Goal: Check status: Check status

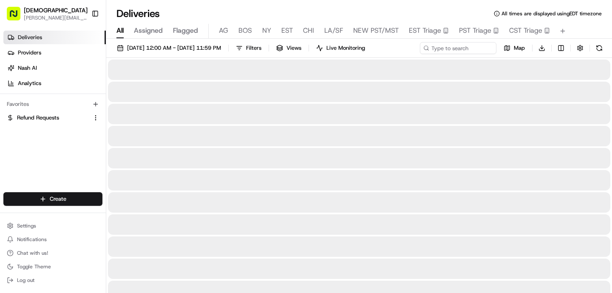
click at [120, 32] on span "All" at bounding box center [119, 30] width 7 height 10
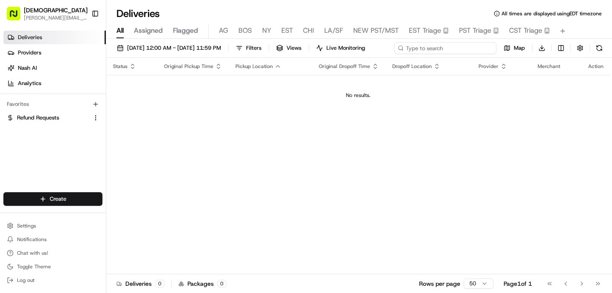
click at [433, 47] on div "[DATE] 12:00 AM - [DATE] 11:59 PM Filters Views Live Monitoring Map Download" at bounding box center [358, 50] width 505 height 16
type input "Yext"
click at [266, 151] on div "Status Original Pickup Time Pickup Location Original Dropoff Time Dropoff Locat…" at bounding box center [358, 166] width 504 height 216
click at [152, 53] on button "[DATE] 12:00 AM - [DATE] 11:59 PM" at bounding box center [169, 48] width 112 height 12
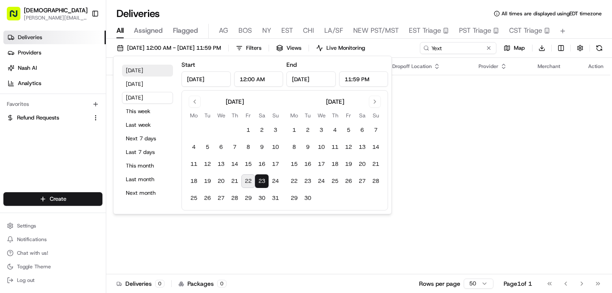
click at [139, 70] on button "[DATE]" at bounding box center [147, 71] width 51 height 12
type input "[DATE]"
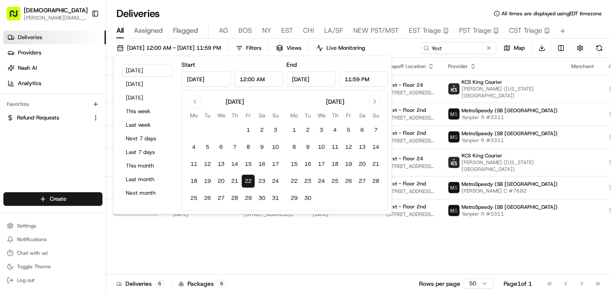
click at [273, 8] on div "Deliveries All times are displayed using EDT timezone" at bounding box center [358, 14] width 505 height 14
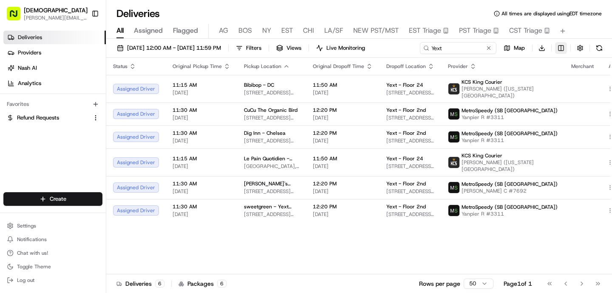
click at [558, 45] on html "Sharebite [PERSON_NAME][EMAIL_ADDRESS][DOMAIN_NAME] Toggle Sidebar Deliveries P…" at bounding box center [306, 146] width 612 height 293
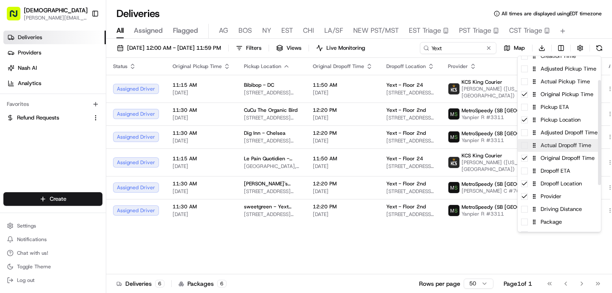
scroll to position [41, 0]
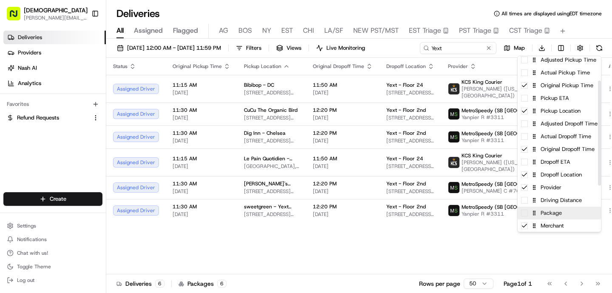
click at [543, 216] on div "Package" at bounding box center [558, 212] width 83 height 13
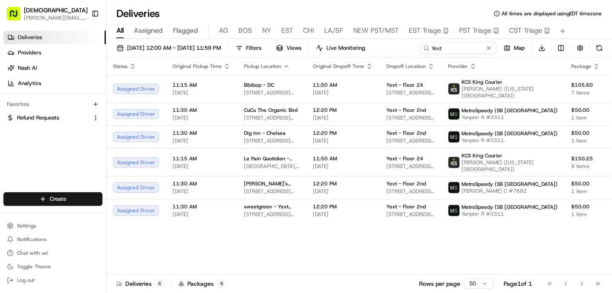
click at [395, 253] on html "Sharebite [PERSON_NAME][EMAIL_ADDRESS][DOMAIN_NAME] Toggle Sidebar Deliveries P…" at bounding box center [306, 146] width 612 height 293
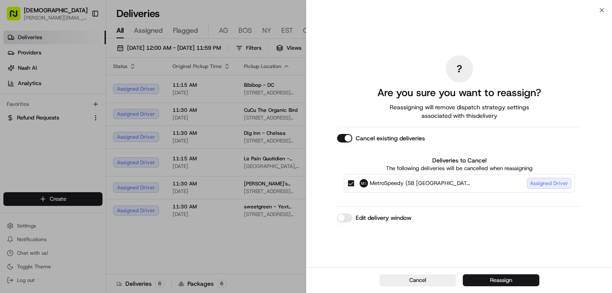
click at [485, 282] on button "Reassign" at bounding box center [501, 280] width 76 height 12
click at [483, 278] on button "Reassign" at bounding box center [501, 280] width 76 height 12
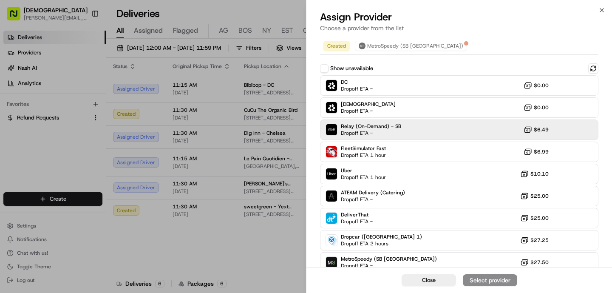
scroll to position [1, 0]
click at [354, 134] on span "Dropoff ETA -" at bounding box center [370, 132] width 59 height 7
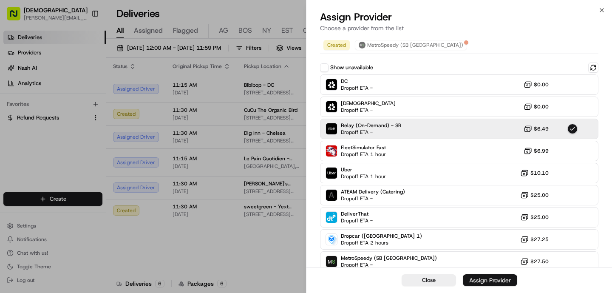
click at [486, 277] on div "Assign Provider" at bounding box center [490, 280] width 42 height 8
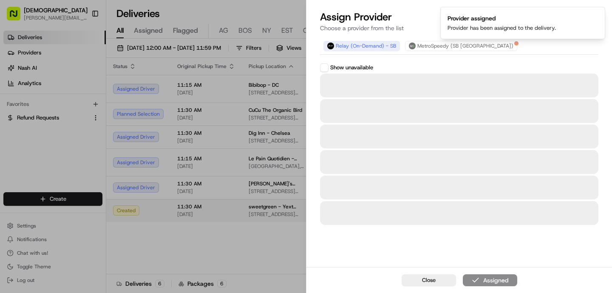
scroll to position [0, 0]
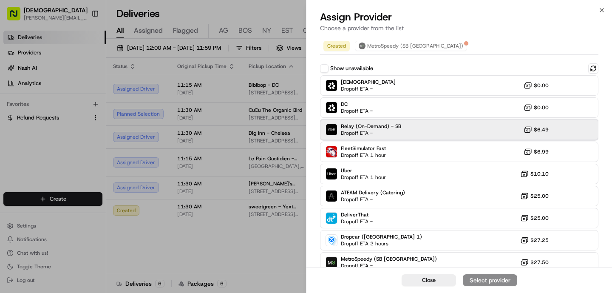
click at [361, 130] on span "Dropoff ETA -" at bounding box center [370, 133] width 59 height 7
click at [492, 280] on div "Assign Provider" at bounding box center [490, 280] width 42 height 8
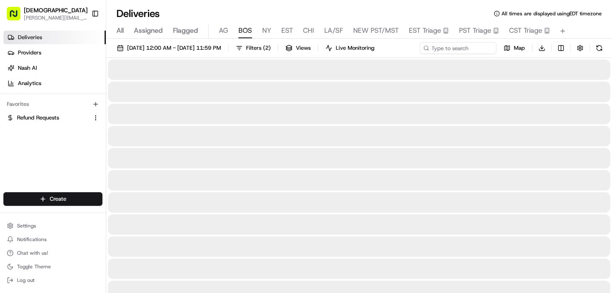
click at [244, 27] on span "BOS" at bounding box center [245, 30] width 14 height 10
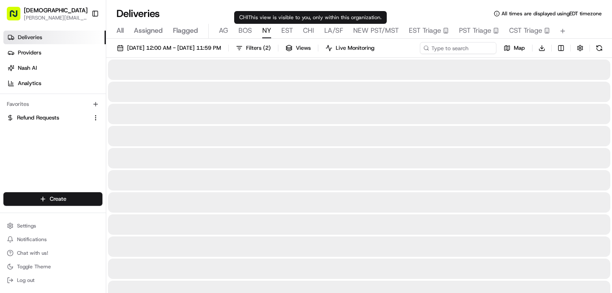
click at [268, 27] on span "NY" at bounding box center [266, 30] width 9 height 10
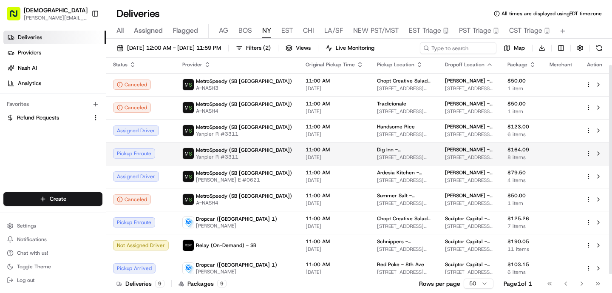
scroll to position [7, 0]
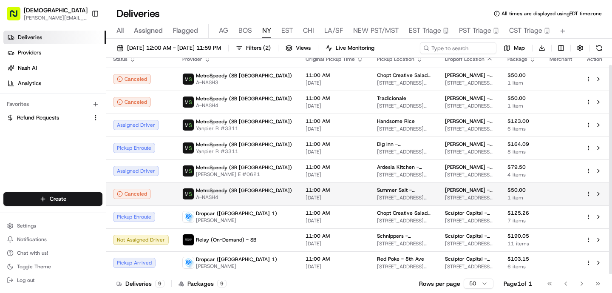
click at [305, 194] on div "11:00 AM [DATE]" at bounding box center [334, 193] width 58 height 14
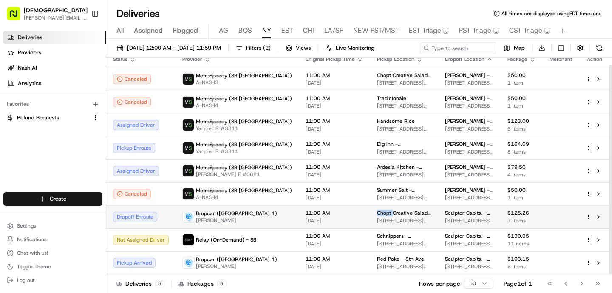
drag, startPoint x: 352, startPoint y: 211, endPoint x: 332, endPoint y: 211, distance: 20.4
click at [370, 211] on td "Chopt Creative Salad Co. - W [GEOGRAPHIC_DATA][STREET_ADDRESS][US_STATE]" at bounding box center [404, 216] width 68 height 23
copy span "Chopt"
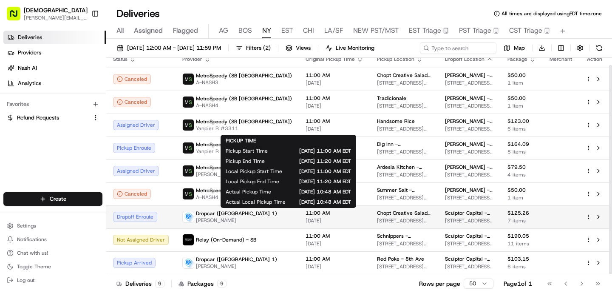
click at [305, 215] on span "11:00 AM" at bounding box center [334, 212] width 58 height 7
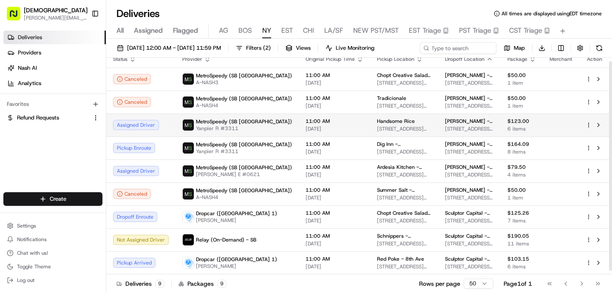
scroll to position [0, 0]
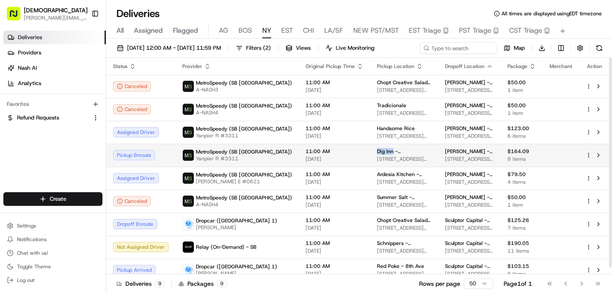
drag, startPoint x: 353, startPoint y: 151, endPoint x: 333, endPoint y: 152, distance: 20.8
click at [370, 152] on td "[GEOGRAPHIC_DATA] - [PERSON_NAME][GEOGRAPHIC_DATA][PERSON_NAME] [STREET_ADDRESS…" at bounding box center [404, 155] width 68 height 23
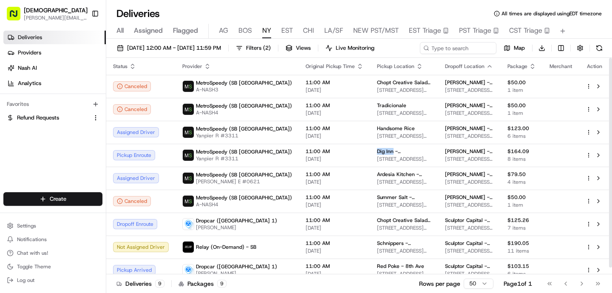
copy span "Dig Inn"
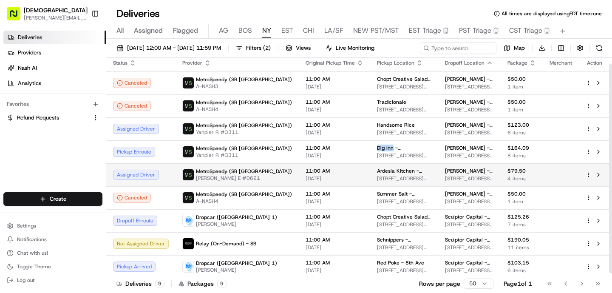
scroll to position [6, 0]
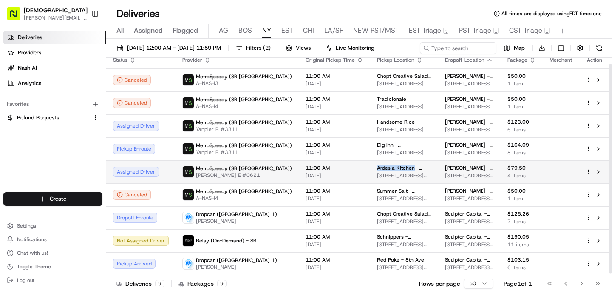
drag, startPoint x: 373, startPoint y: 166, endPoint x: 333, endPoint y: 166, distance: 39.9
click at [370, 166] on td "Ardesia Kitchen - NoMad [STREET_ADDRESS][US_STATE]" at bounding box center [404, 171] width 68 height 23
copy span "Ardesia Kitchen"
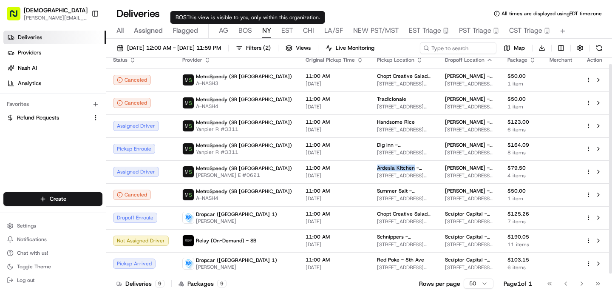
click at [243, 34] on span "BOS" at bounding box center [245, 30] width 14 height 10
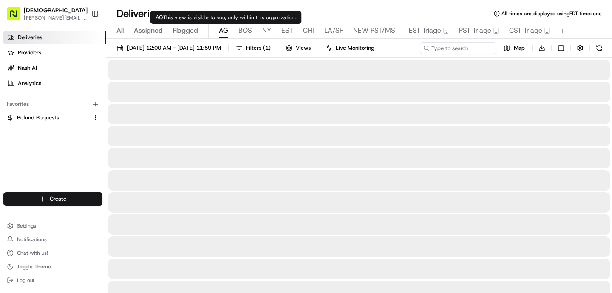
click at [223, 26] on span "AG" at bounding box center [223, 30] width 9 height 10
click at [249, 33] on span "BOS" at bounding box center [245, 30] width 14 height 10
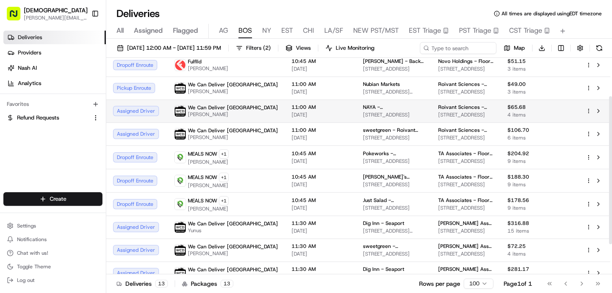
scroll to position [100, 0]
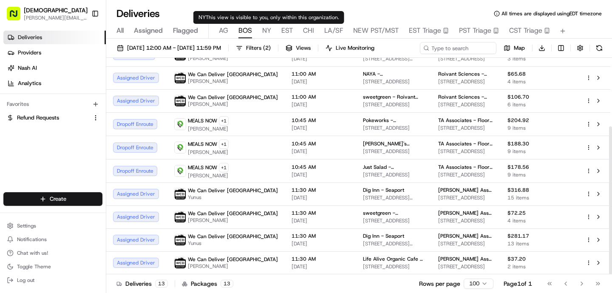
click at [269, 32] on span "NY" at bounding box center [266, 30] width 9 height 10
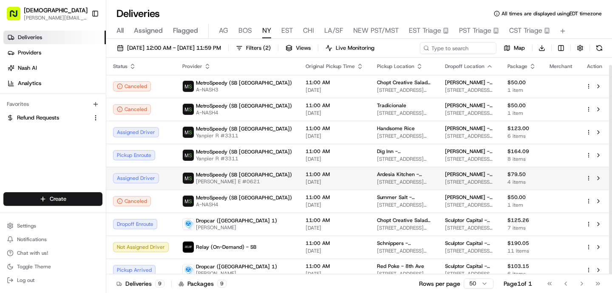
scroll to position [7, 0]
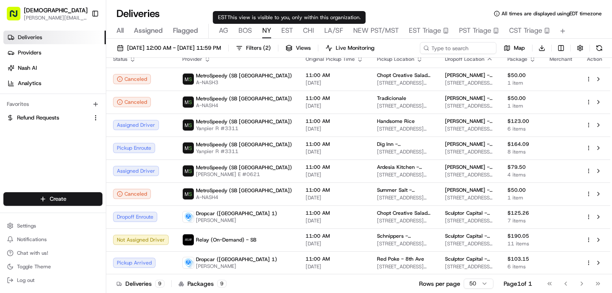
click at [284, 26] on span "EST" at bounding box center [286, 30] width 11 height 10
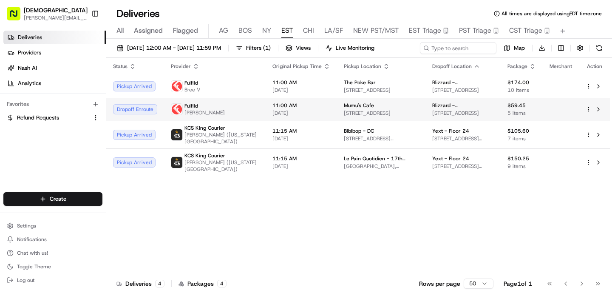
click at [228, 110] on div "Fulflld [PERSON_NAME]" at bounding box center [215, 109] width 88 height 14
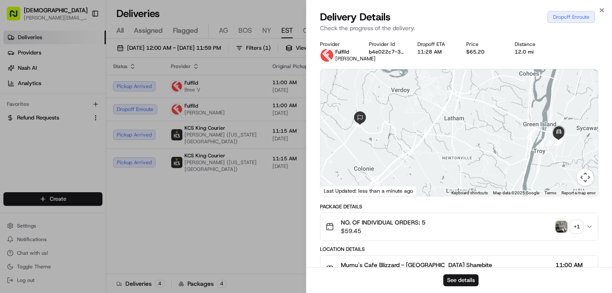
click at [561, 235] on div "NO. OF INDIVIDUAL ORDERS: 5 $59.45 + 1" at bounding box center [455, 226] width 260 height 17
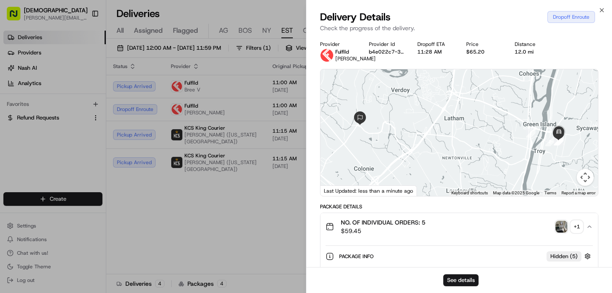
click at [563, 232] on img "button" at bounding box center [561, 226] width 12 height 12
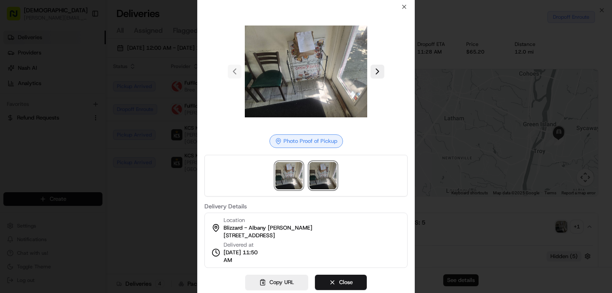
click at [320, 178] on img at bounding box center [322, 175] width 27 height 27
click at [155, 113] on div at bounding box center [306, 146] width 612 height 293
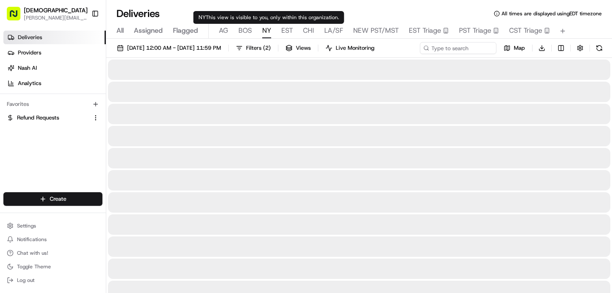
click at [264, 34] on span "NY" at bounding box center [266, 30] width 9 height 10
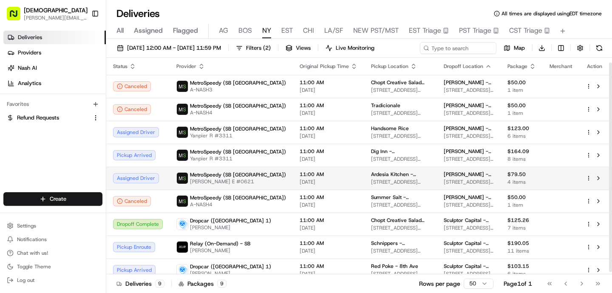
scroll to position [7, 0]
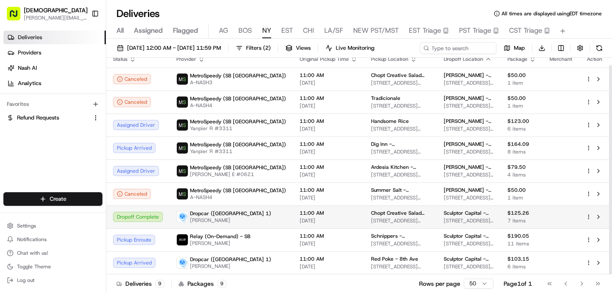
click at [296, 225] on td "11:00 AM [DATE]" at bounding box center [328, 216] width 71 height 23
click at [238, 212] on div "Dropcar ([GEOGRAPHIC_DATA] 1) [PERSON_NAME]" at bounding box center [231, 217] width 110 height 14
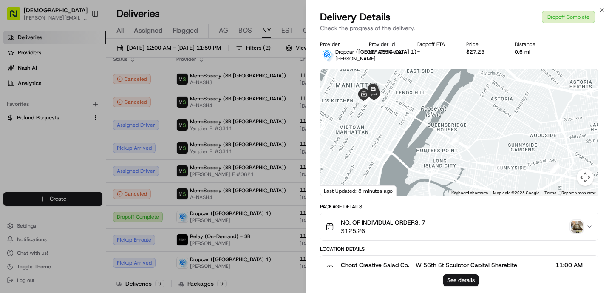
scroll to position [278, 0]
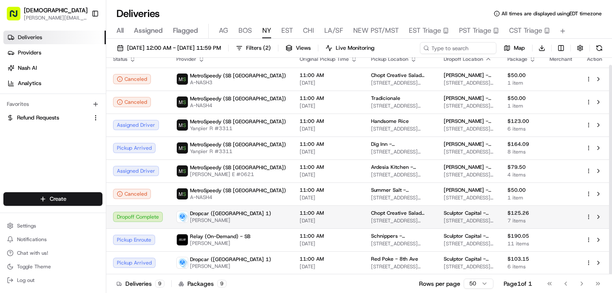
click at [299, 216] on span "11:00 AM" at bounding box center [328, 212] width 58 height 7
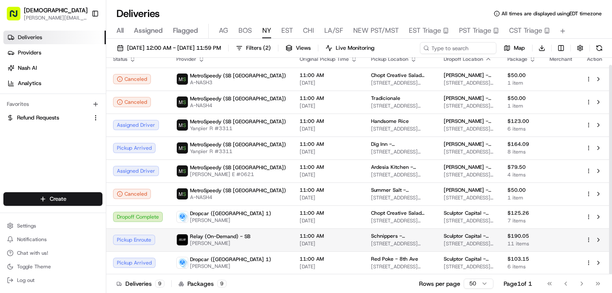
click at [217, 237] on span "Relay (On-Demand) - SB" at bounding box center [220, 236] width 60 height 7
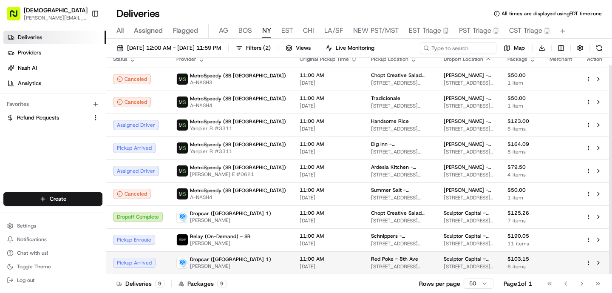
click at [224, 263] on span "[PERSON_NAME]" at bounding box center [230, 265] width 81 height 7
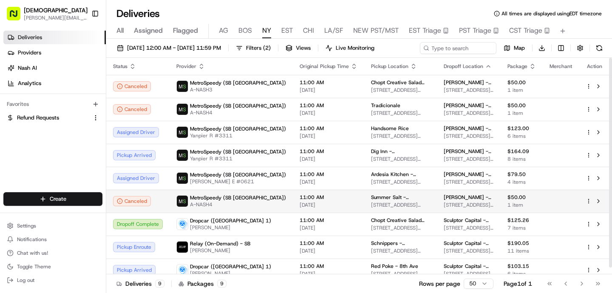
scroll to position [7, 0]
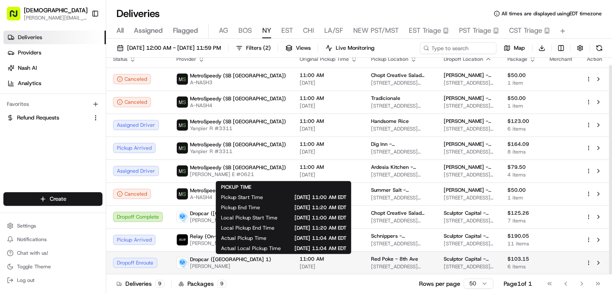
click at [299, 261] on span "11:00 AM" at bounding box center [328, 258] width 58 height 7
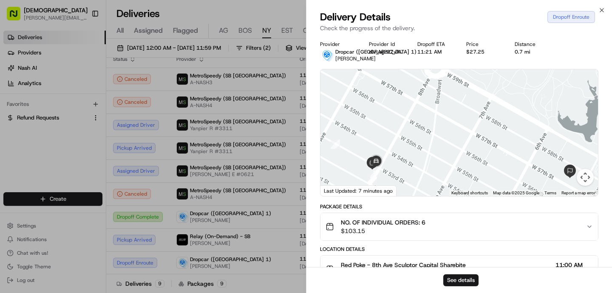
drag, startPoint x: 512, startPoint y: 107, endPoint x: 408, endPoint y: 154, distance: 113.9
click at [408, 154] on div at bounding box center [458, 132] width 277 height 127
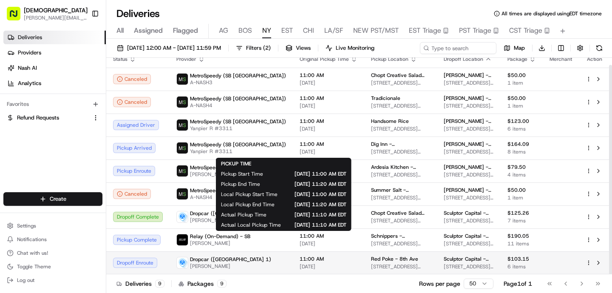
click at [299, 267] on span "[DATE]" at bounding box center [328, 266] width 58 height 7
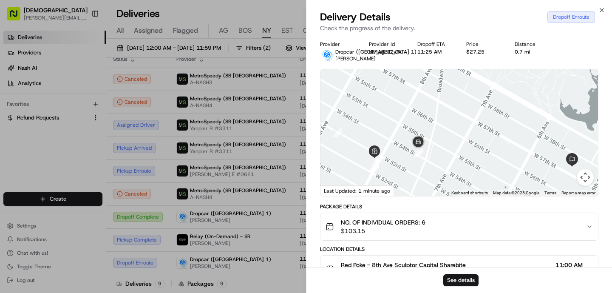
drag, startPoint x: 516, startPoint y: 112, endPoint x: 468, endPoint y: 155, distance: 64.9
click at [468, 156] on div at bounding box center [458, 132] width 277 height 127
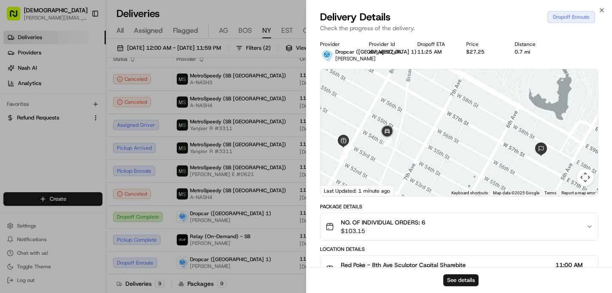
drag, startPoint x: 416, startPoint y: 121, endPoint x: 381, endPoint y: 109, distance: 37.5
click at [381, 109] on div at bounding box center [458, 132] width 277 height 127
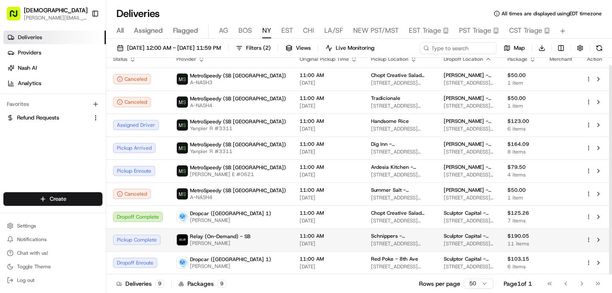
click at [233, 249] on td "Relay (On-Demand) - SB [PERSON_NAME]" at bounding box center [230, 239] width 123 height 23
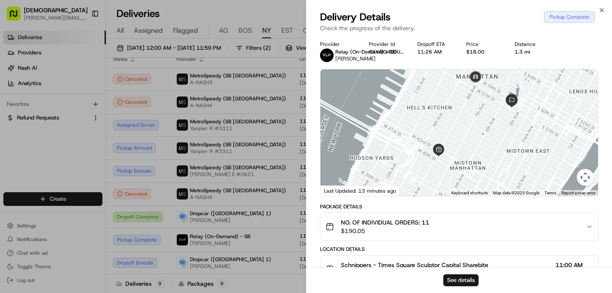
drag, startPoint x: 417, startPoint y: 137, endPoint x: 400, endPoint y: 141, distance: 17.5
click at [400, 141] on div at bounding box center [458, 132] width 277 height 127
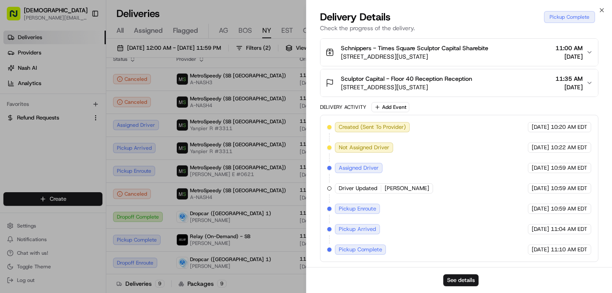
scroll to position [0, 0]
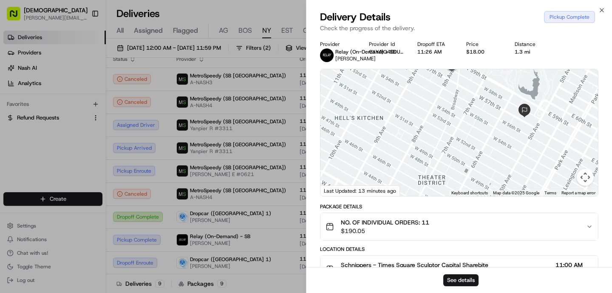
drag, startPoint x: 442, startPoint y: 133, endPoint x: 429, endPoint y: 164, distance: 33.0
click at [429, 164] on div at bounding box center [458, 132] width 277 height 127
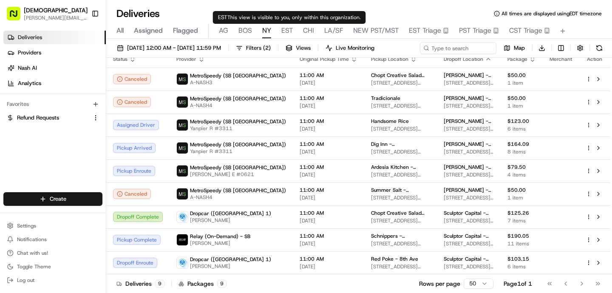
click at [284, 34] on span "EST" at bounding box center [286, 30] width 11 height 10
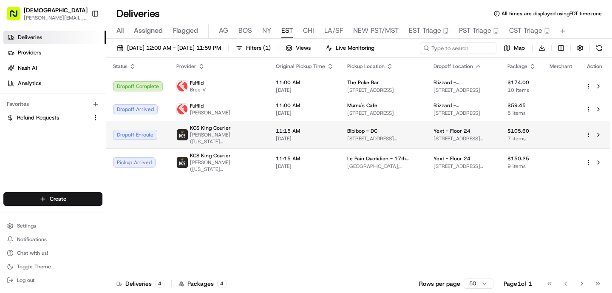
click at [269, 141] on td "11:15 AM [DATE]" at bounding box center [304, 135] width 71 height 28
click at [279, 138] on span "[DATE]" at bounding box center [305, 138] width 58 height 7
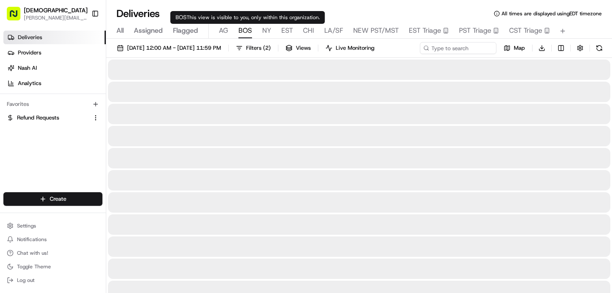
click at [246, 31] on span "BOS" at bounding box center [245, 30] width 14 height 10
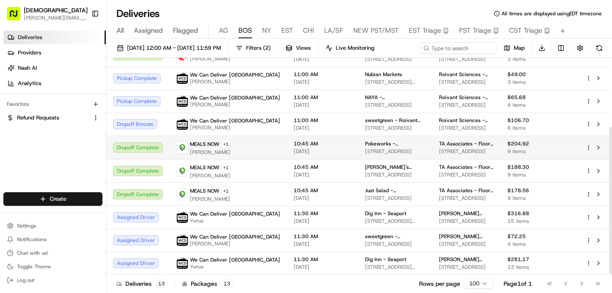
scroll to position [100, 0]
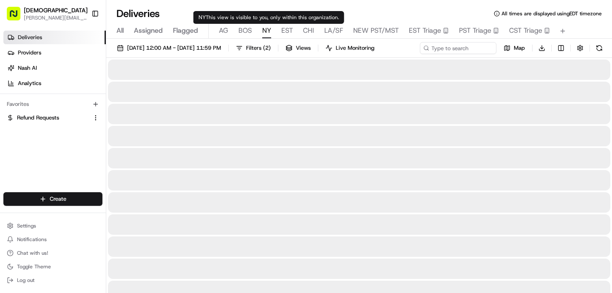
click at [264, 31] on span "NY" at bounding box center [266, 30] width 9 height 10
click at [296, 34] on div "All Assigned Flagged [PERSON_NAME] NY EST CHI LA/SF NEW PST/MST EST Triage PST …" at bounding box center [358, 31] width 505 height 15
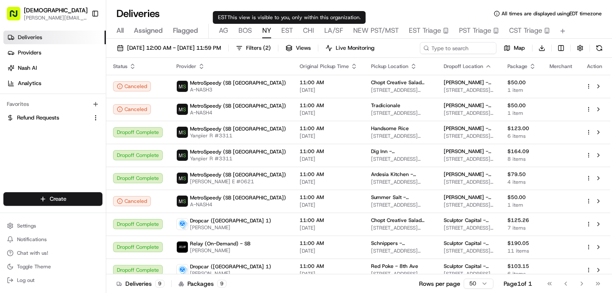
click at [283, 33] on span "EST" at bounding box center [286, 30] width 11 height 10
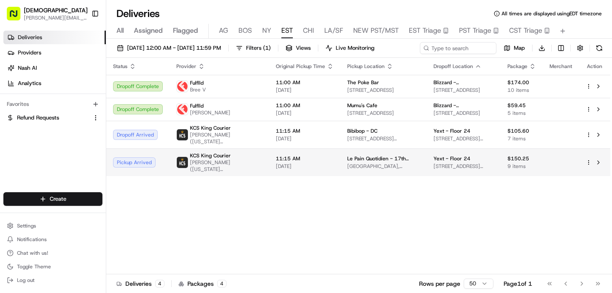
click at [244, 159] on td "KCS King Courier [PERSON_NAME] ([US_STATE][GEOGRAPHIC_DATA])" at bounding box center [218, 162] width 99 height 28
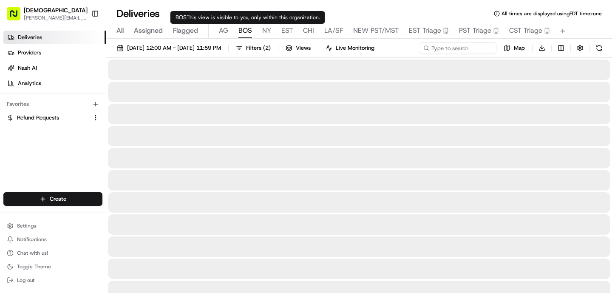
click at [240, 34] on span "BOS" at bounding box center [245, 30] width 14 height 10
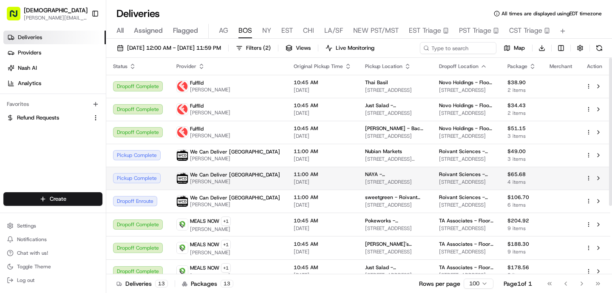
scroll to position [100, 0]
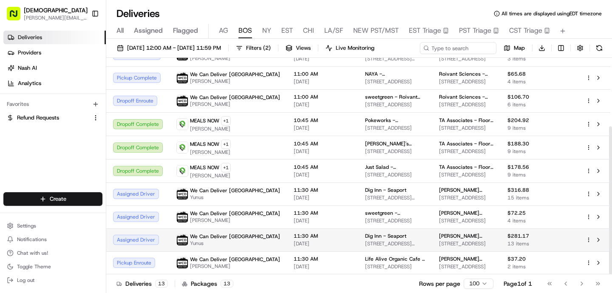
click at [245, 243] on td "We Can Deliver Boston Yunus" at bounding box center [227, 239] width 117 height 23
click at [294, 240] on span "[DATE]" at bounding box center [323, 243] width 58 height 7
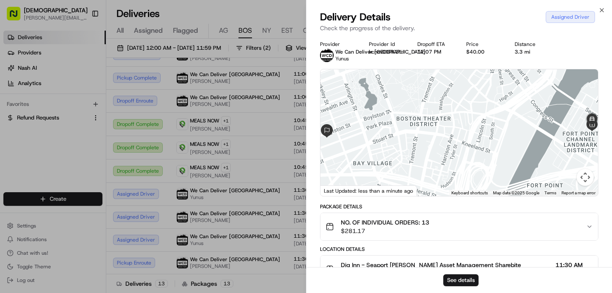
scroll to position [155, 0]
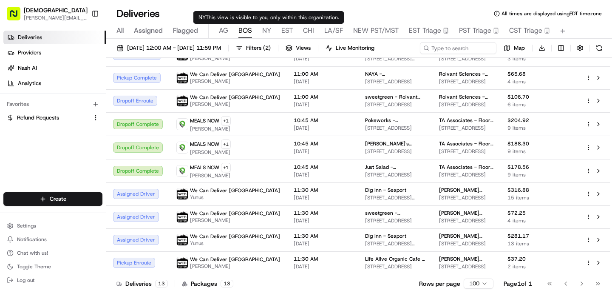
click at [267, 29] on span "NY" at bounding box center [266, 30] width 9 height 10
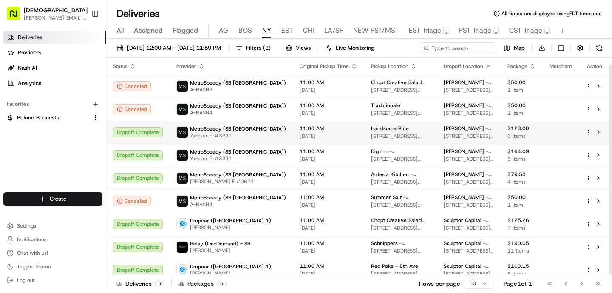
scroll to position [7, 0]
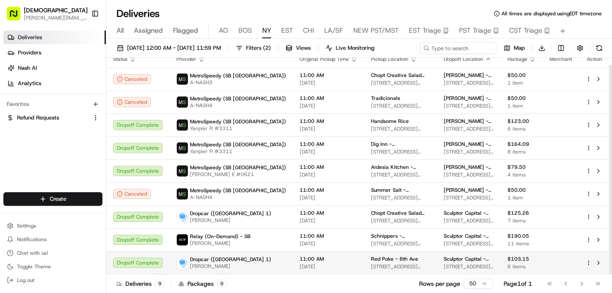
click at [309, 253] on td "11:00 AM [DATE]" at bounding box center [328, 262] width 71 height 23
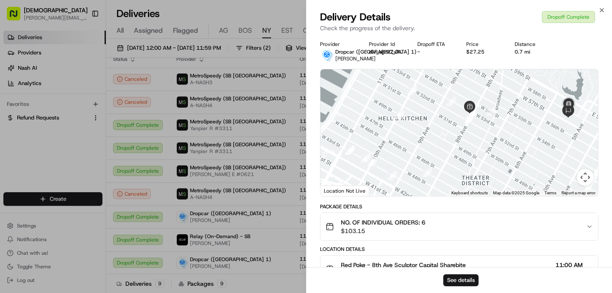
scroll to position [278, 0]
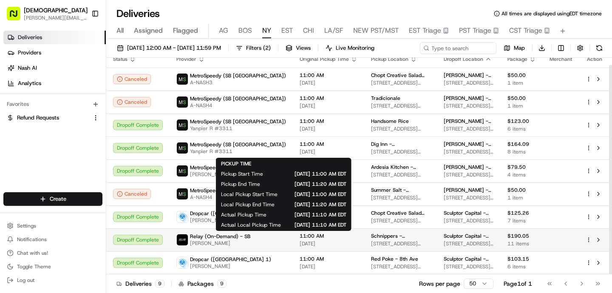
click at [299, 239] on span "11:00 AM" at bounding box center [328, 235] width 58 height 7
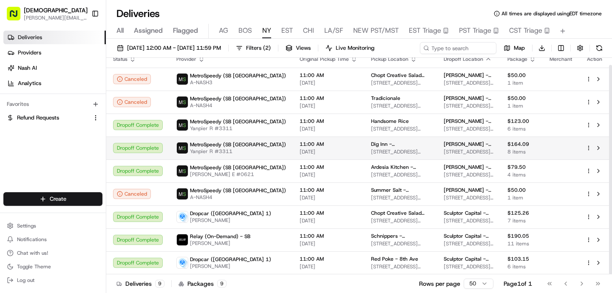
click at [203, 152] on span "Yanpier R #3311" at bounding box center [238, 151] width 96 height 7
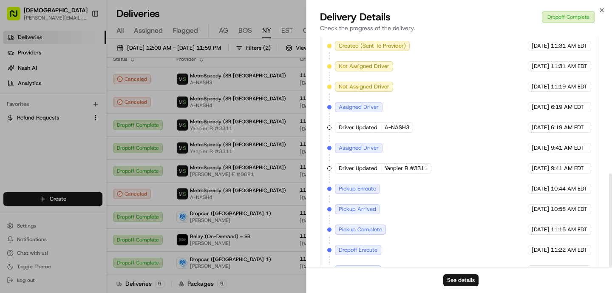
scroll to position [339, 0]
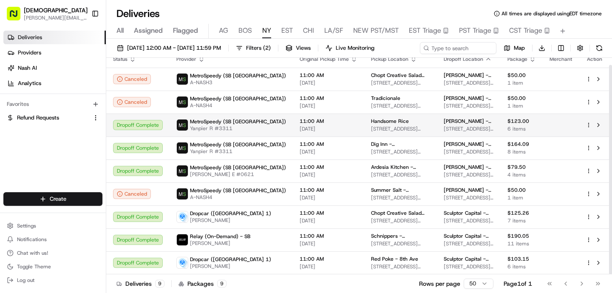
click at [249, 126] on td "MetroSpeedy (SB [GEOGRAPHIC_DATA]) Yanpier R #3311" at bounding box center [230, 124] width 123 height 23
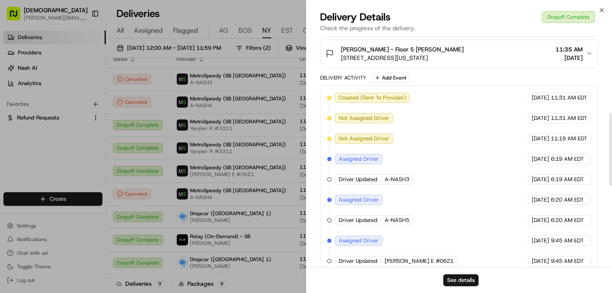
scroll to position [502, 0]
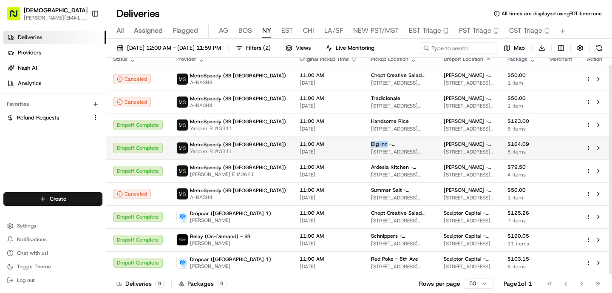
drag, startPoint x: 348, startPoint y: 143, endPoint x: 329, endPoint y: 143, distance: 18.7
click at [364, 143] on td "[GEOGRAPHIC_DATA] - [PERSON_NAME][GEOGRAPHIC_DATA][PERSON_NAME] [STREET_ADDRESS…" at bounding box center [400, 147] width 73 height 23
copy span "Dig Inn"
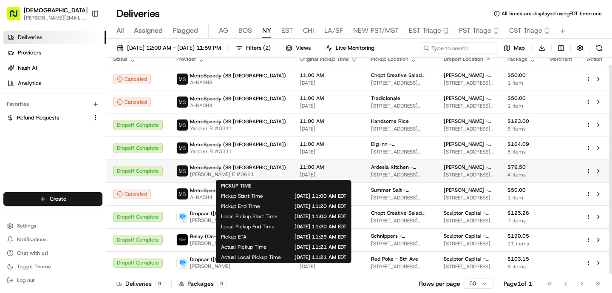
click at [299, 174] on span "[DATE]" at bounding box center [328, 174] width 58 height 7
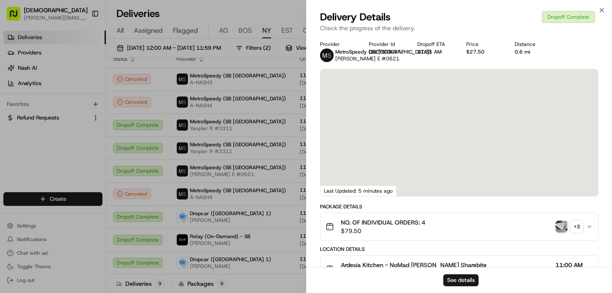
scroll to position [461, 0]
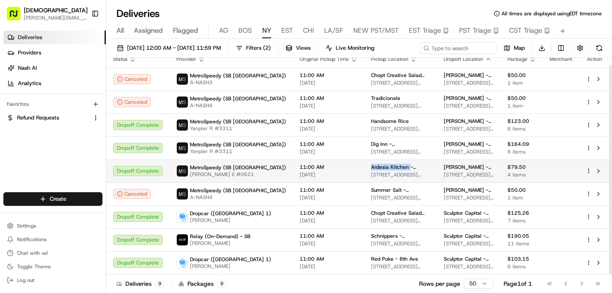
drag, startPoint x: 369, startPoint y: 166, endPoint x: 330, endPoint y: 168, distance: 39.1
click at [364, 168] on td "Ardesia Kitchen - NoMad [STREET_ADDRESS][US_STATE]" at bounding box center [400, 170] width 73 height 23
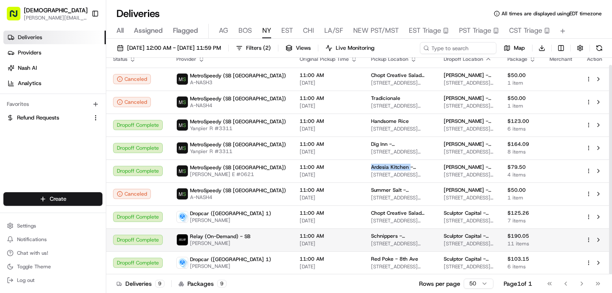
copy span "Ardesia Kitchen"
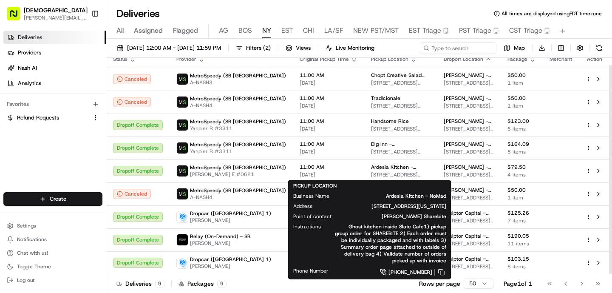
click at [254, 29] on div "All Assigned Flagged [PERSON_NAME] NY EST CHI LA/SF NEW PST/MST EST Triage PST …" at bounding box center [358, 31] width 505 height 15
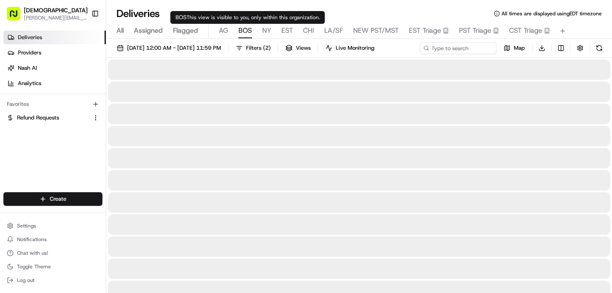
click at [247, 29] on span "BOS" at bounding box center [245, 30] width 14 height 10
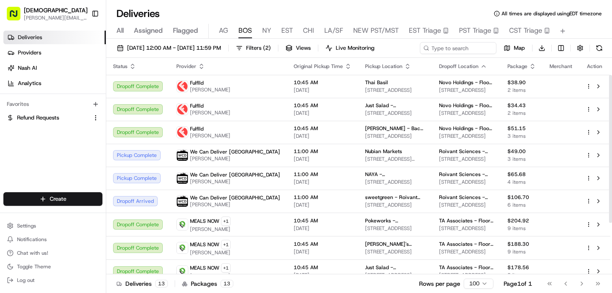
scroll to position [100, 0]
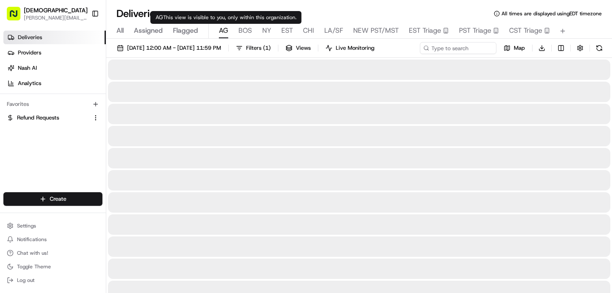
click at [227, 33] on span "AG" at bounding box center [223, 30] width 9 height 10
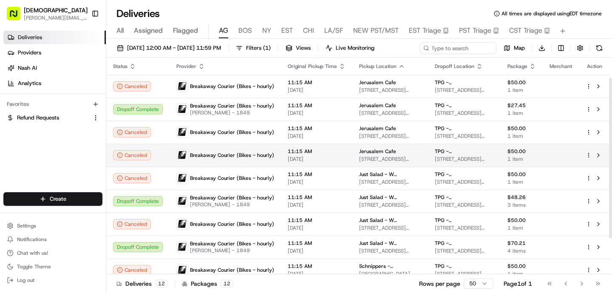
scroll to position [76, 0]
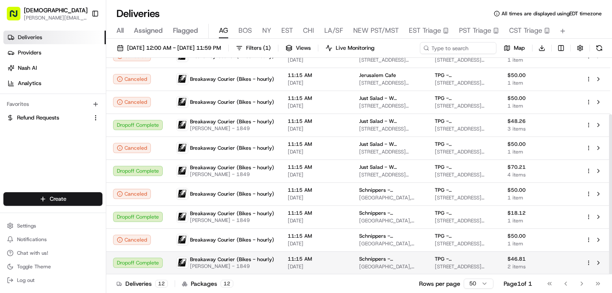
click at [248, 259] on span "Breakaway Courier (Bikes - hourly)" at bounding box center [232, 259] width 84 height 7
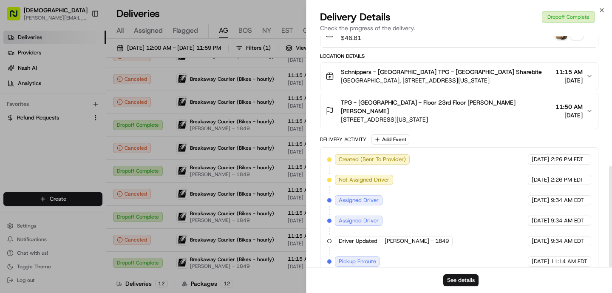
scroll to position [298, 0]
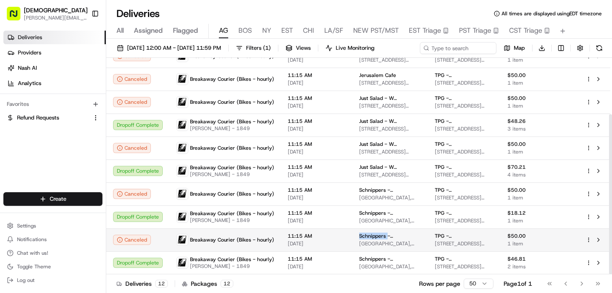
drag, startPoint x: 381, startPoint y: 233, endPoint x: 352, endPoint y: 233, distance: 29.3
click at [352, 233] on td "Schnippers - [GEOGRAPHIC_DATA], [STREET_ADDRESS][US_STATE]" at bounding box center [390, 239] width 76 height 23
copy span "Schnippers"
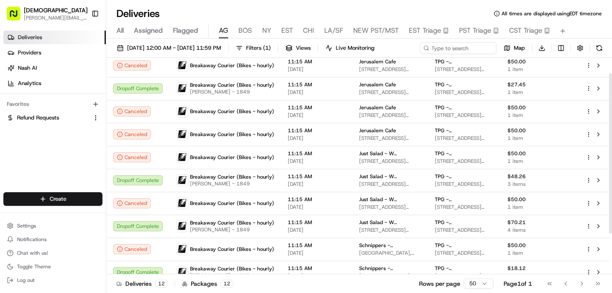
scroll to position [0, 0]
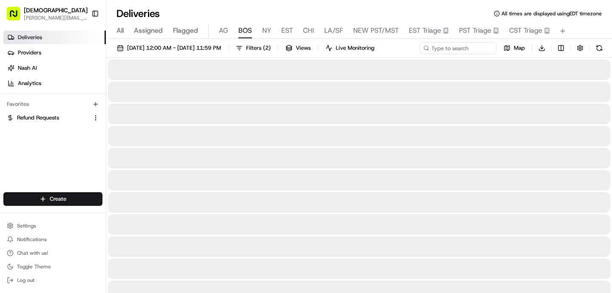
click at [242, 37] on button "BOS" at bounding box center [245, 31] width 14 height 14
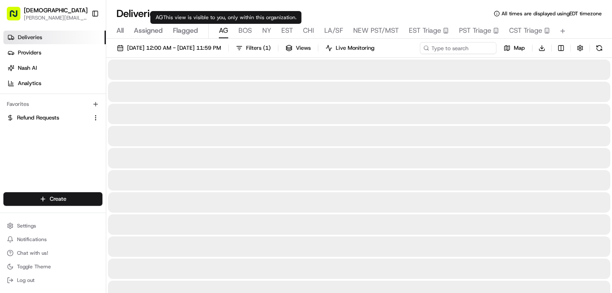
click at [226, 31] on span "AG" at bounding box center [223, 30] width 9 height 10
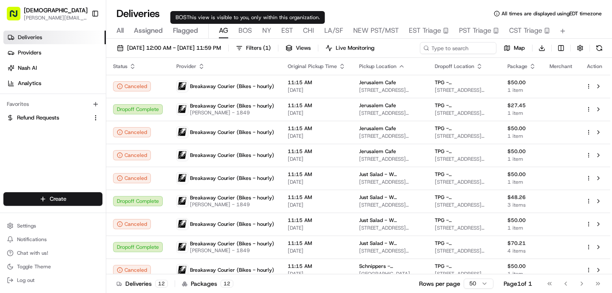
click at [243, 32] on span "BOS" at bounding box center [245, 30] width 14 height 10
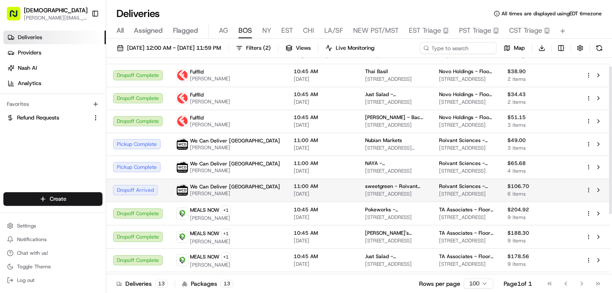
scroll to position [12, 0]
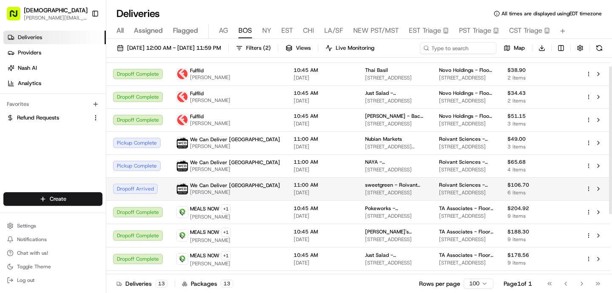
click at [294, 189] on span "[DATE]" at bounding box center [323, 192] width 58 height 7
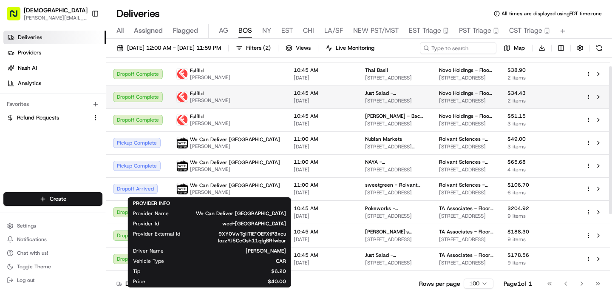
click at [294, 99] on span "[DATE]" at bounding box center [323, 100] width 58 height 7
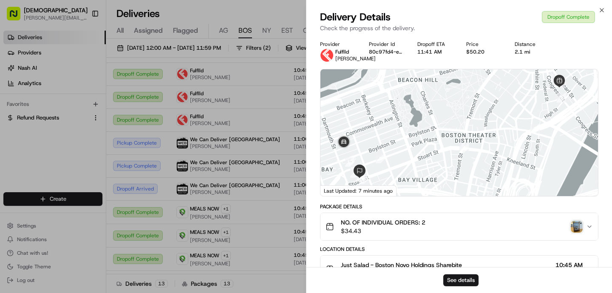
scroll to position [285, 0]
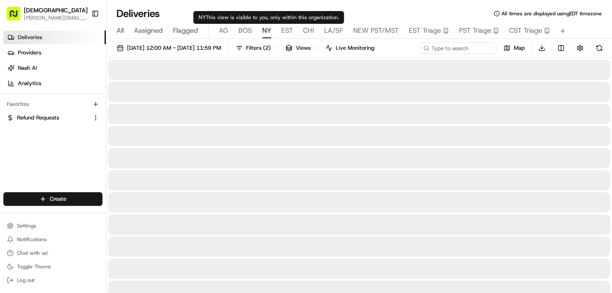
click at [266, 31] on span "NY" at bounding box center [266, 30] width 9 height 10
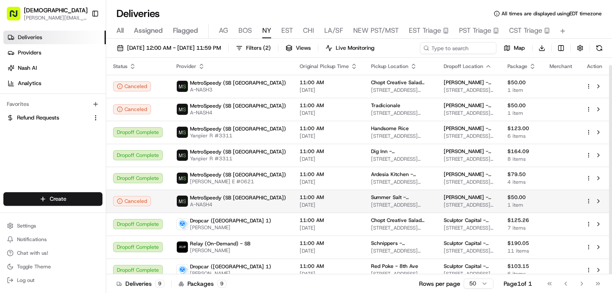
scroll to position [7, 0]
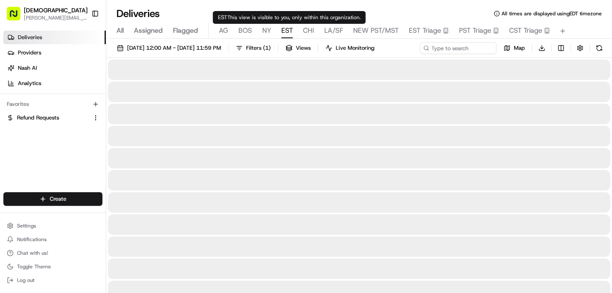
click at [282, 28] on span "EST" at bounding box center [286, 30] width 11 height 10
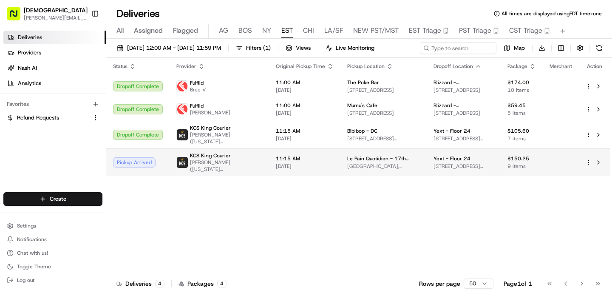
click at [269, 161] on td "11:15 AM [DATE]" at bounding box center [304, 162] width 71 height 28
click at [269, 162] on td "11:15 AM [DATE]" at bounding box center [304, 162] width 71 height 28
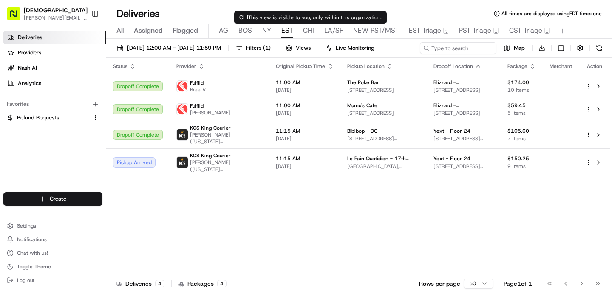
click at [305, 31] on span "CHI" at bounding box center [308, 30] width 11 height 10
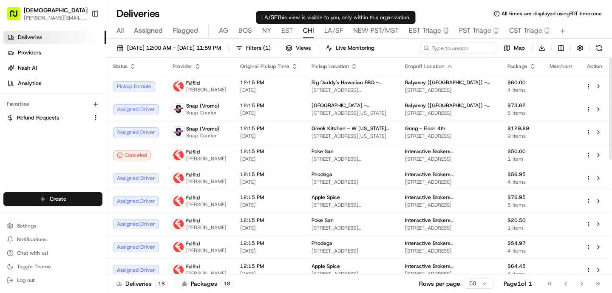
click at [333, 34] on span "LA/SF" at bounding box center [333, 30] width 19 height 10
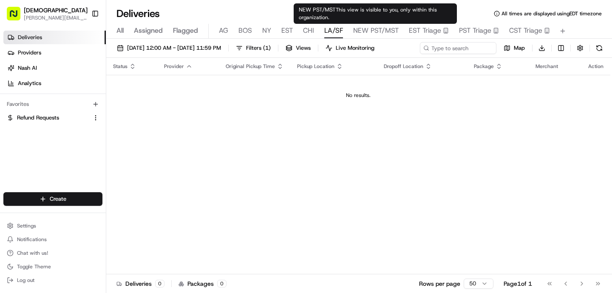
click at [369, 32] on span "NEW PST/MST" at bounding box center [375, 30] width 45 height 10
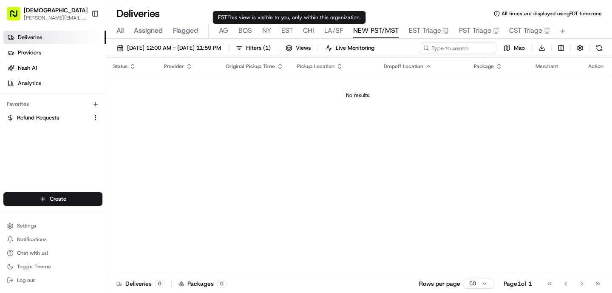
click at [285, 31] on span "EST" at bounding box center [286, 30] width 11 height 10
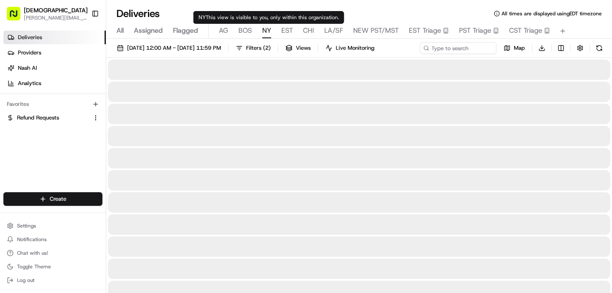
click at [269, 34] on span "NY" at bounding box center [266, 30] width 9 height 10
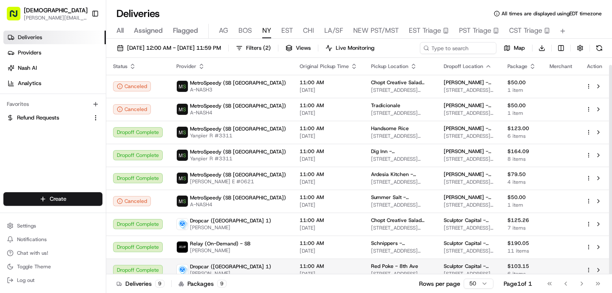
scroll to position [7, 0]
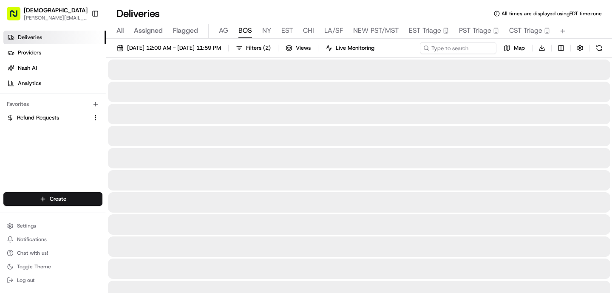
click at [243, 37] on button "BOS" at bounding box center [245, 31] width 14 height 14
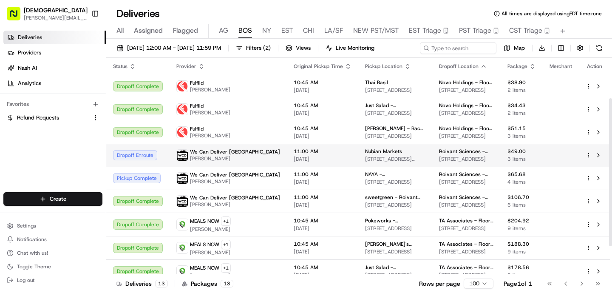
scroll to position [100, 0]
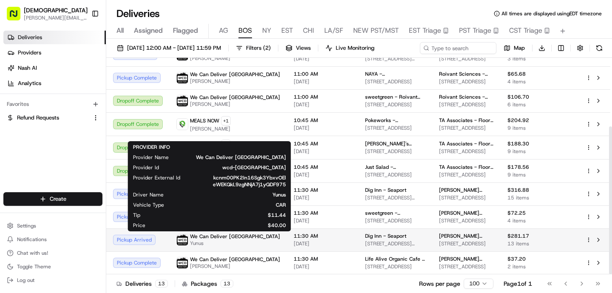
click at [203, 237] on span "We Can Deliver [GEOGRAPHIC_DATA]" at bounding box center [235, 236] width 90 height 7
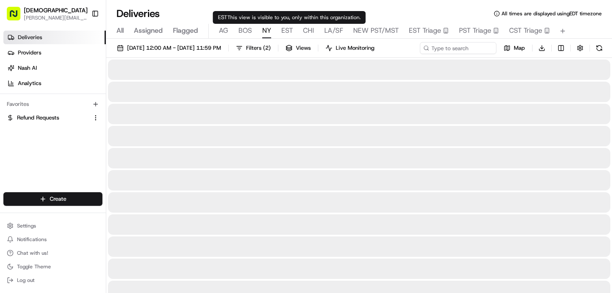
click at [270, 28] on span "NY" at bounding box center [266, 30] width 9 height 10
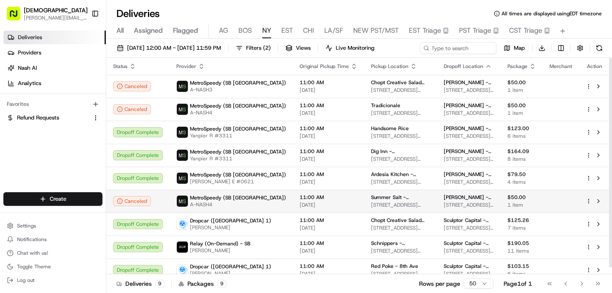
scroll to position [7, 0]
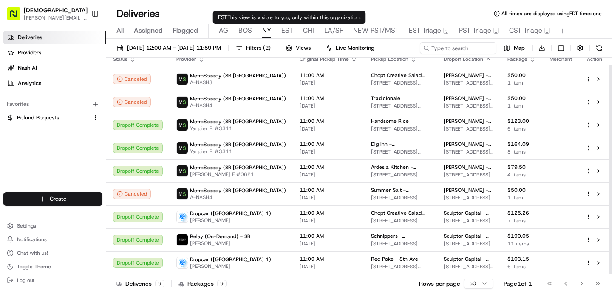
click at [284, 31] on span "EST" at bounding box center [286, 30] width 11 height 10
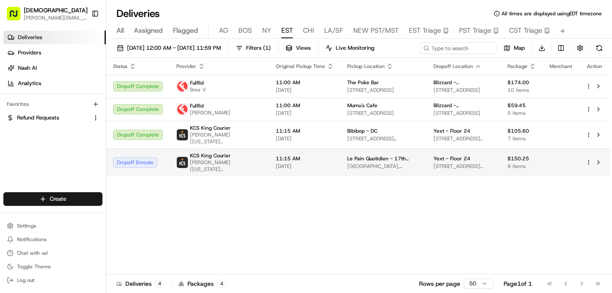
click at [269, 163] on td "11:15 AM [DATE]" at bounding box center [304, 162] width 71 height 28
click at [282, 162] on div "11:15 AM [DATE]" at bounding box center [305, 162] width 58 height 14
click at [212, 163] on span "[PERSON_NAME] ([US_STATE][GEOGRAPHIC_DATA])" at bounding box center [226, 166] width 72 height 14
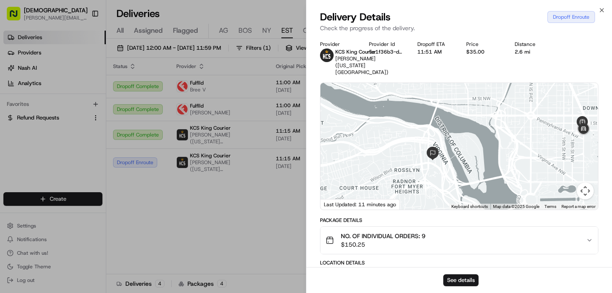
drag, startPoint x: 469, startPoint y: 177, endPoint x: 525, endPoint y: 170, distance: 56.9
click at [526, 171] on div at bounding box center [458, 146] width 277 height 127
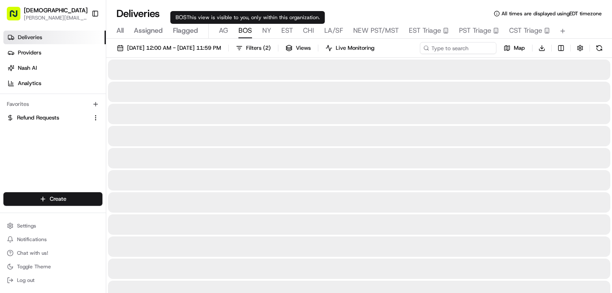
click at [245, 33] on span "BOS" at bounding box center [245, 30] width 14 height 10
click at [263, 33] on span "NY" at bounding box center [266, 30] width 9 height 10
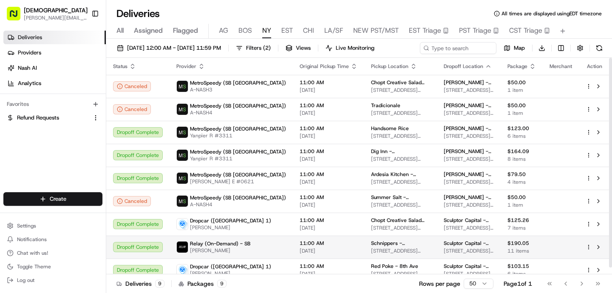
scroll to position [7, 0]
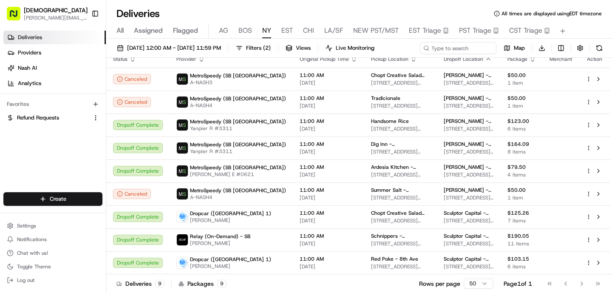
click at [247, 31] on span "BOS" at bounding box center [245, 30] width 14 height 10
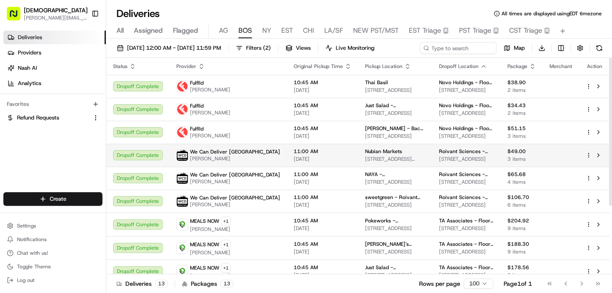
scroll to position [100, 0]
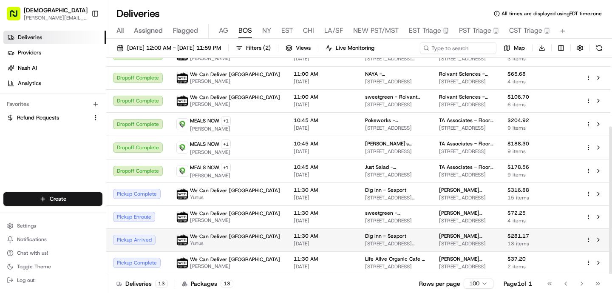
click at [231, 247] on td "We Can Deliver Boston Yunus" at bounding box center [227, 239] width 117 height 23
click at [358, 237] on td "Dig Inn - Seaport [STREET_ADDRESS][PERSON_NAME]" at bounding box center [395, 239] width 74 height 23
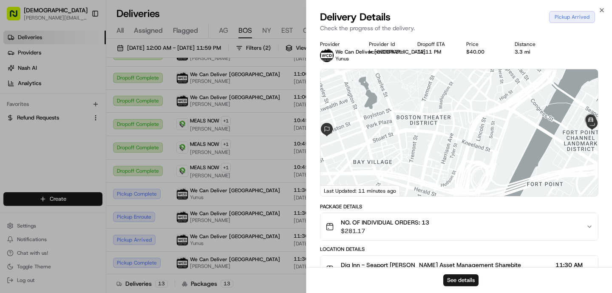
scroll to position [196, 0]
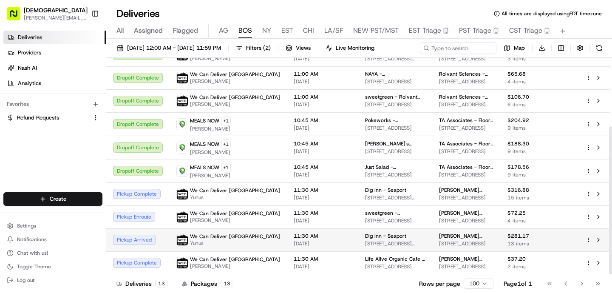
click at [287, 231] on td "11:30 AM [DATE]" at bounding box center [322, 239] width 71 height 23
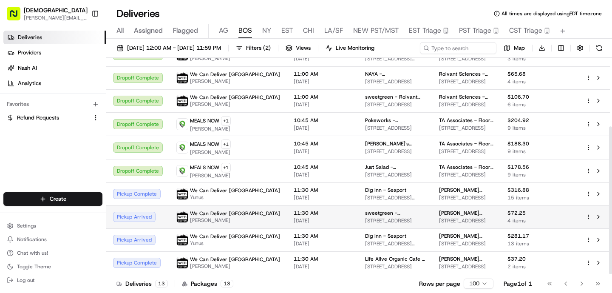
click at [301, 221] on span "[DATE]" at bounding box center [323, 220] width 58 height 7
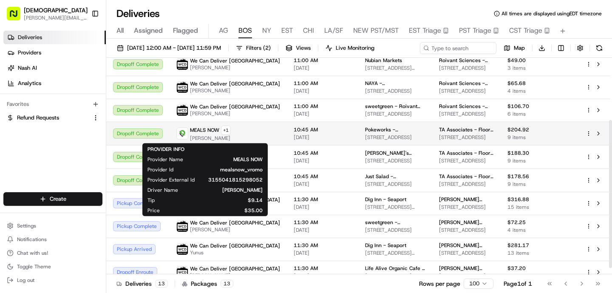
scroll to position [100, 0]
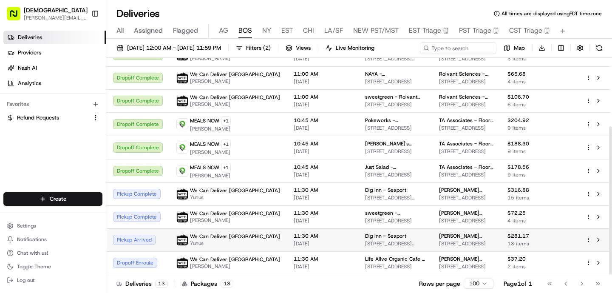
click at [202, 236] on span "We Can Deliver [GEOGRAPHIC_DATA]" at bounding box center [235, 236] width 90 height 7
drag, startPoint x: 483, startPoint y: 235, endPoint x: 420, endPoint y: 235, distance: 62.9
click at [432, 235] on td "[PERSON_NAME] Asset Management - Floor [GEOGRAPHIC_DATA][STREET_ADDRESS]" at bounding box center [466, 239] width 68 height 23
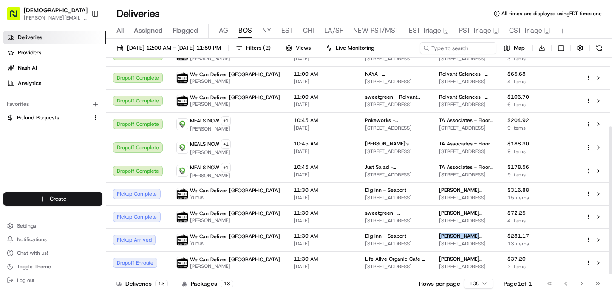
copy span "[PERSON_NAME] Asset Management"
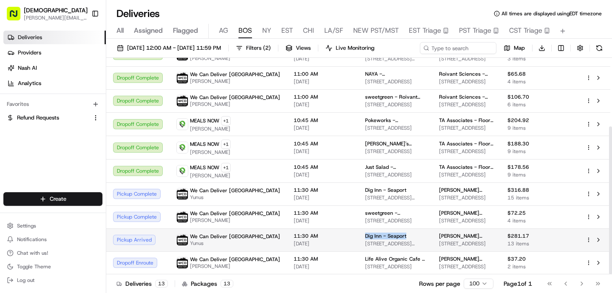
drag, startPoint x: 368, startPoint y: 236, endPoint x: 325, endPoint y: 236, distance: 43.3
click at [358, 236] on td "Dig Inn - Seaport [STREET_ADDRESS][PERSON_NAME]" at bounding box center [395, 239] width 74 height 23
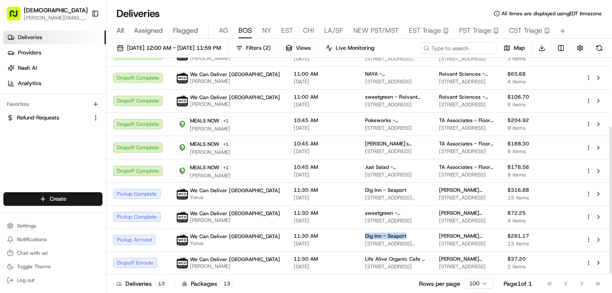
copy span "Dig Inn - Seaport"
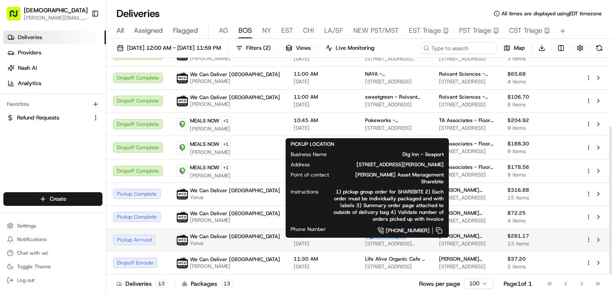
click at [294, 240] on span "[DATE]" at bounding box center [323, 243] width 58 height 7
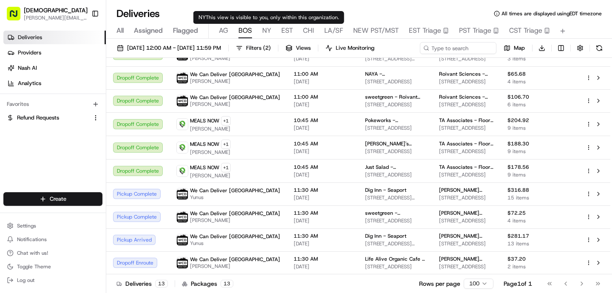
click at [264, 28] on span "NY" at bounding box center [266, 30] width 9 height 10
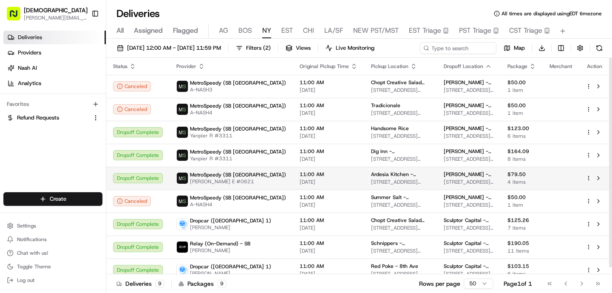
scroll to position [7, 0]
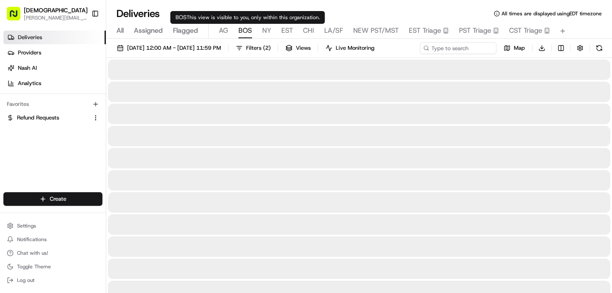
click at [248, 35] on span "BOS" at bounding box center [245, 30] width 14 height 10
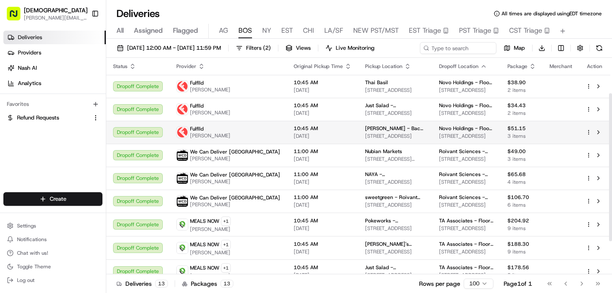
scroll to position [100, 0]
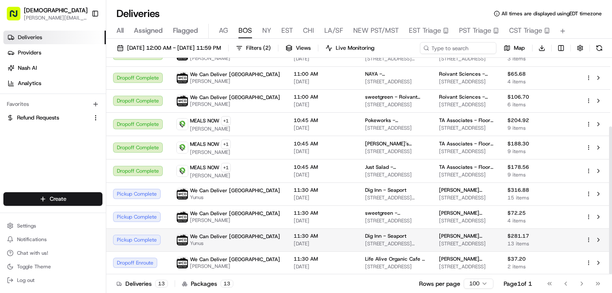
click at [294, 237] on span "11:30 AM" at bounding box center [323, 235] width 58 height 7
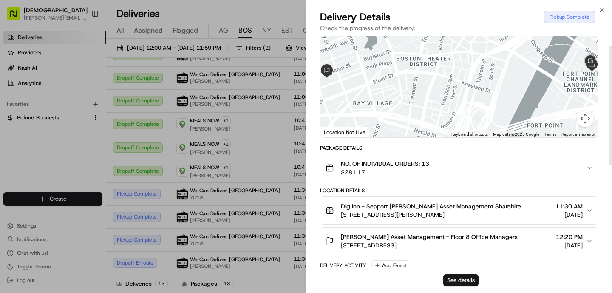
scroll to position [0, 0]
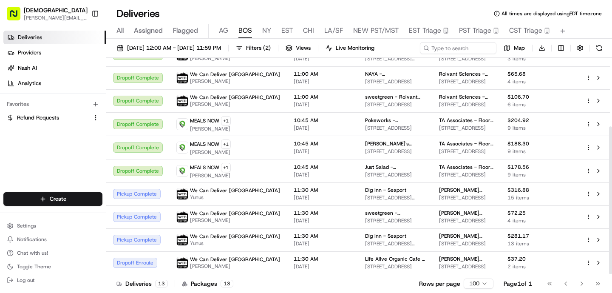
click at [229, 231] on td "We Can Deliver Boston Yunus" at bounding box center [227, 239] width 117 height 23
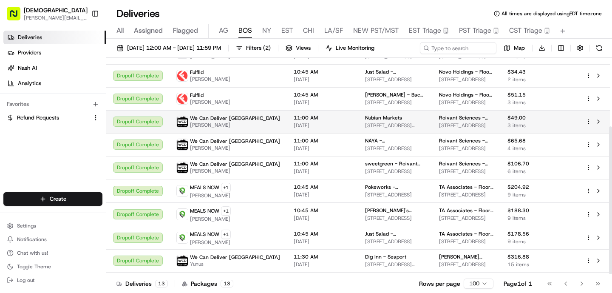
scroll to position [100, 0]
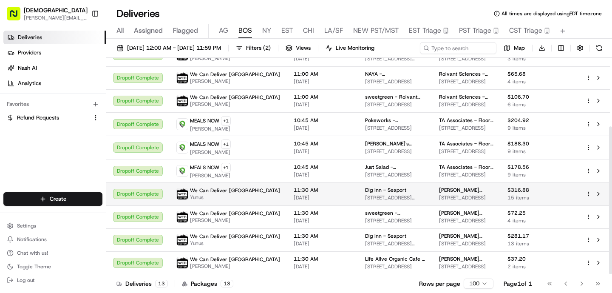
click at [234, 194] on span "Yunus" at bounding box center [235, 197] width 90 height 7
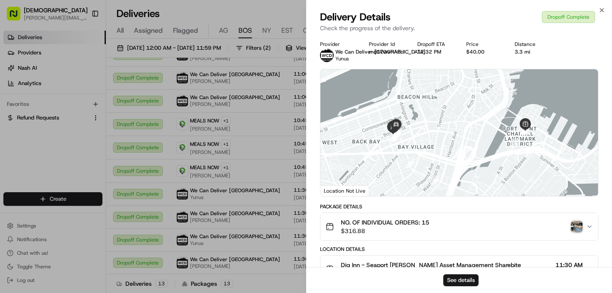
scroll to position [319, 0]
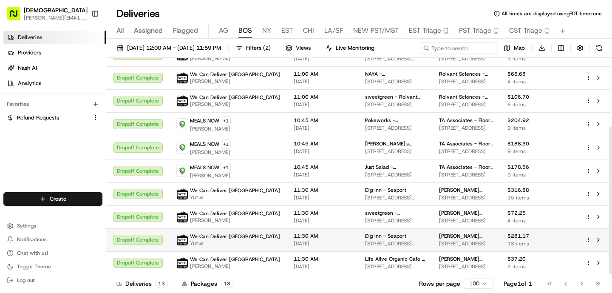
click at [237, 243] on span "Yunus" at bounding box center [235, 243] width 90 height 7
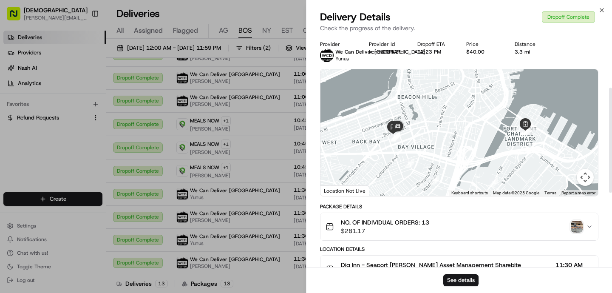
scroll to position [278, 0]
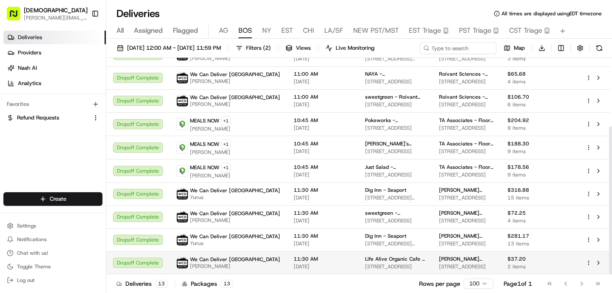
click at [294, 267] on span "[DATE]" at bounding box center [323, 266] width 58 height 7
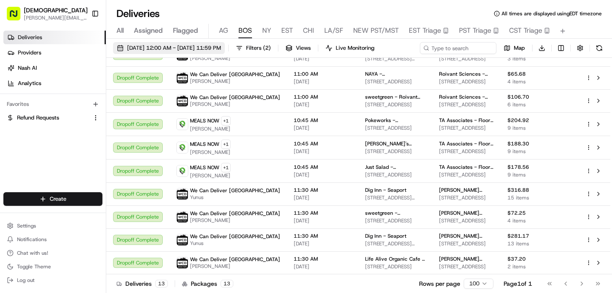
click at [198, 47] on span "[DATE] 12:00 AM - [DATE] 11:59 PM" at bounding box center [174, 48] width 94 height 8
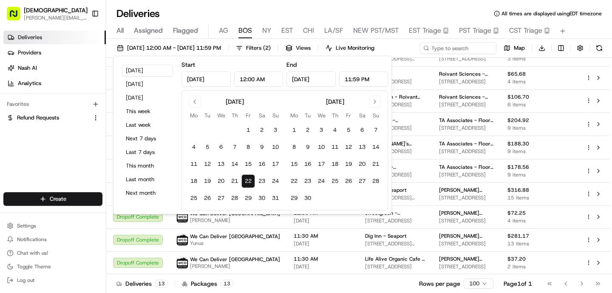
click at [143, 118] on div "Today Yesterday Tomorrow This week Last week Next 7 days Last 7 days This month…" at bounding box center [147, 134] width 61 height 151
click at [143, 114] on button "This week" at bounding box center [147, 111] width 51 height 12
type input "Aug 18, 2025"
type input "Aug 24, 2025"
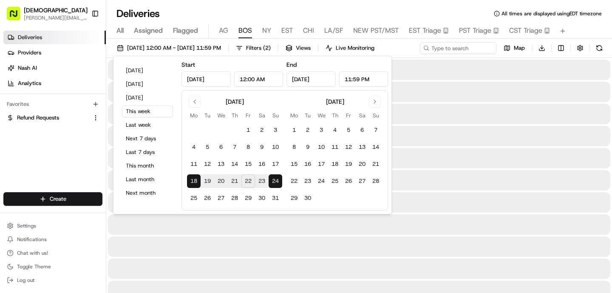
click at [265, 8] on div "Deliveries All times are displayed using EDT timezone" at bounding box center [358, 14] width 505 height 14
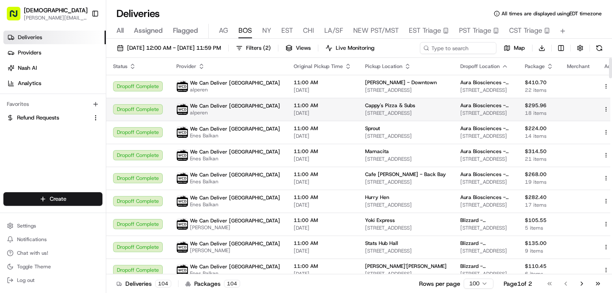
click at [316, 118] on td "11:00 AM 08/18/2025" at bounding box center [322, 109] width 71 height 23
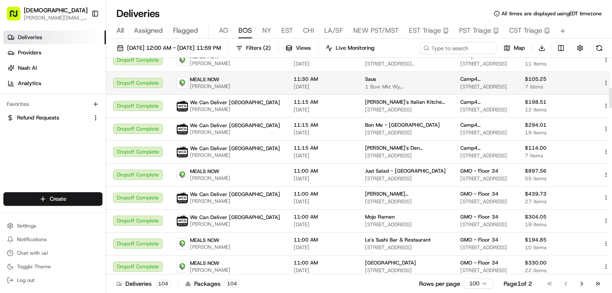
scroll to position [330, 0]
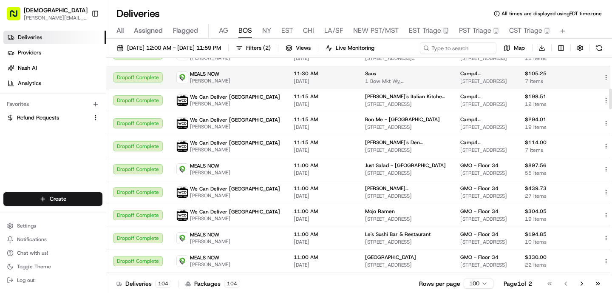
click at [374, 199] on span "307 Harvard St, Brookline, MA 02446, USA" at bounding box center [406, 195] width 82 height 7
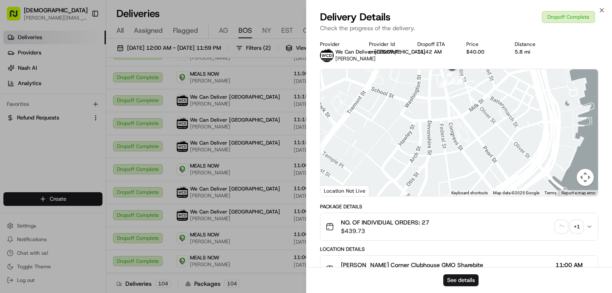
drag, startPoint x: 545, startPoint y: 151, endPoint x: 483, endPoint y: 119, distance: 69.9
click at [483, 119] on div at bounding box center [458, 132] width 277 height 127
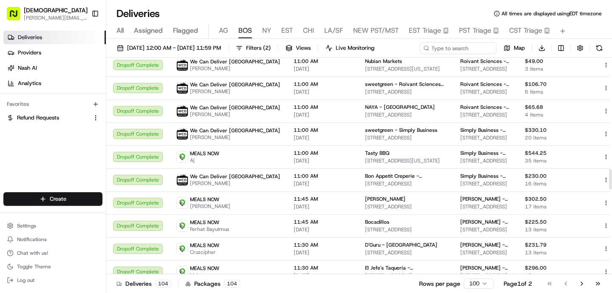
scroll to position [1191, 0]
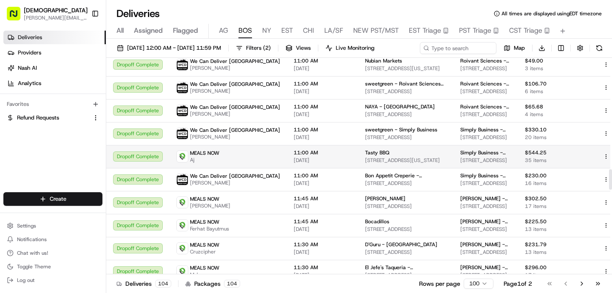
click at [298, 161] on span "08/20/2025" at bounding box center [323, 160] width 58 height 7
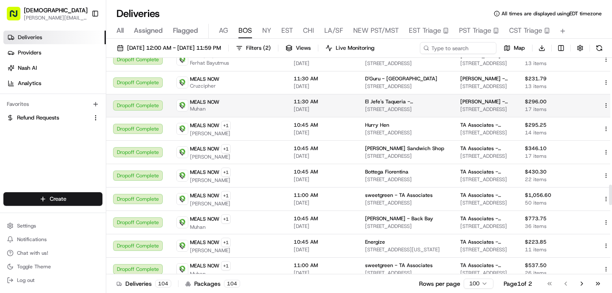
scroll to position [1359, 0]
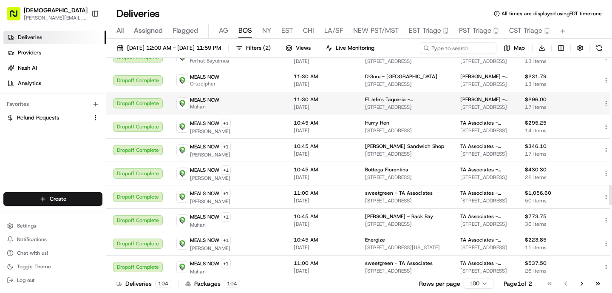
click at [313, 101] on td "11:30 AM 08/21/2025" at bounding box center [322, 103] width 71 height 23
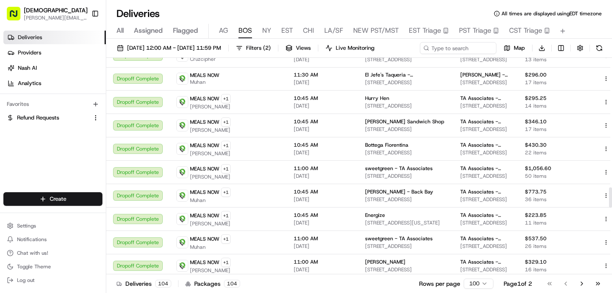
scroll to position [1395, 0]
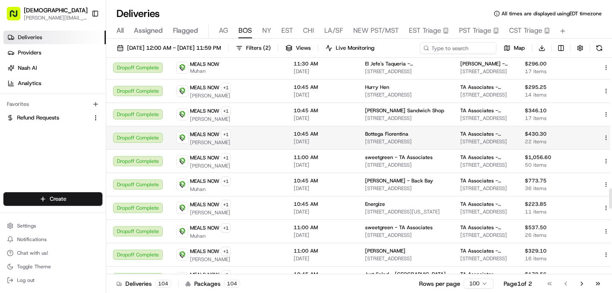
click at [294, 131] on span "10:45 AM" at bounding box center [323, 133] width 58 height 7
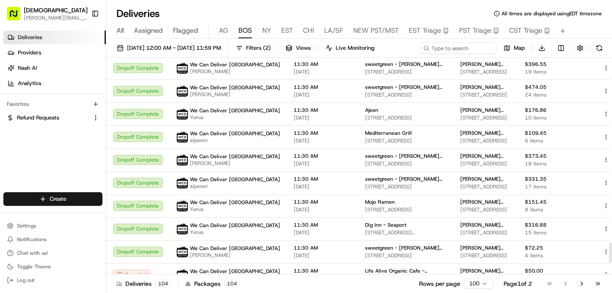
scroll to position [2099, 0]
